Goal: Check status: Check status

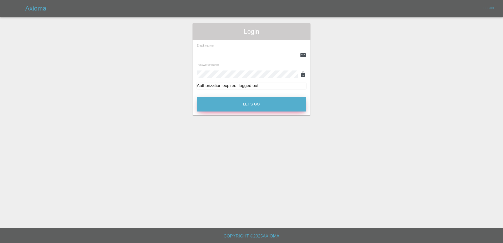
type input "[PERSON_NAME][EMAIL_ADDRESS][PERSON_NAME][DOMAIN_NAME]"
click at [266, 108] on button "Let's Go" at bounding box center [251, 104] width 109 height 14
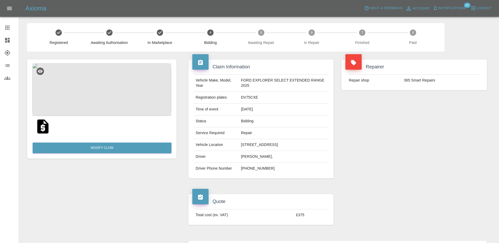
drag, startPoint x: 14, startPoint y: 30, endPoint x: 18, endPoint y: 31, distance: 3.8
click at [14, 30] on div at bounding box center [11, 27] width 15 height 6
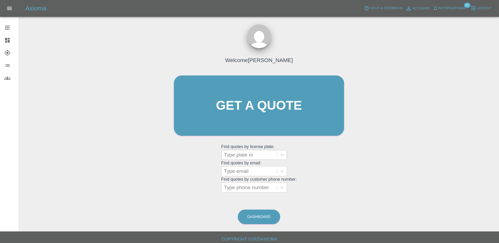
click at [246, 154] on div at bounding box center [249, 154] width 50 height 7
paste input "DT25WBV"
type input "D"
click at [363, 178] on div "Welcome [PERSON_NAME] Get a quote Get a quote Find quotes by license plate: Use…" at bounding box center [259, 130] width 472 height 189
